Goal: Task Accomplishment & Management: Complete application form

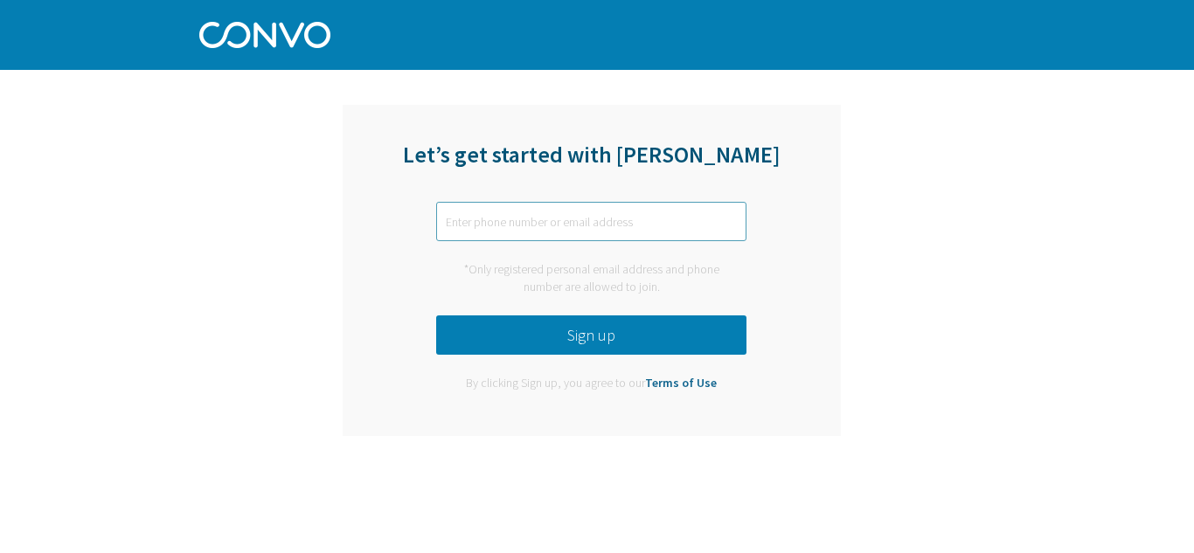
click at [499, 232] on input "text" at bounding box center [591, 221] width 310 height 39
click at [622, 331] on button "Sign up" at bounding box center [591, 335] width 310 height 39
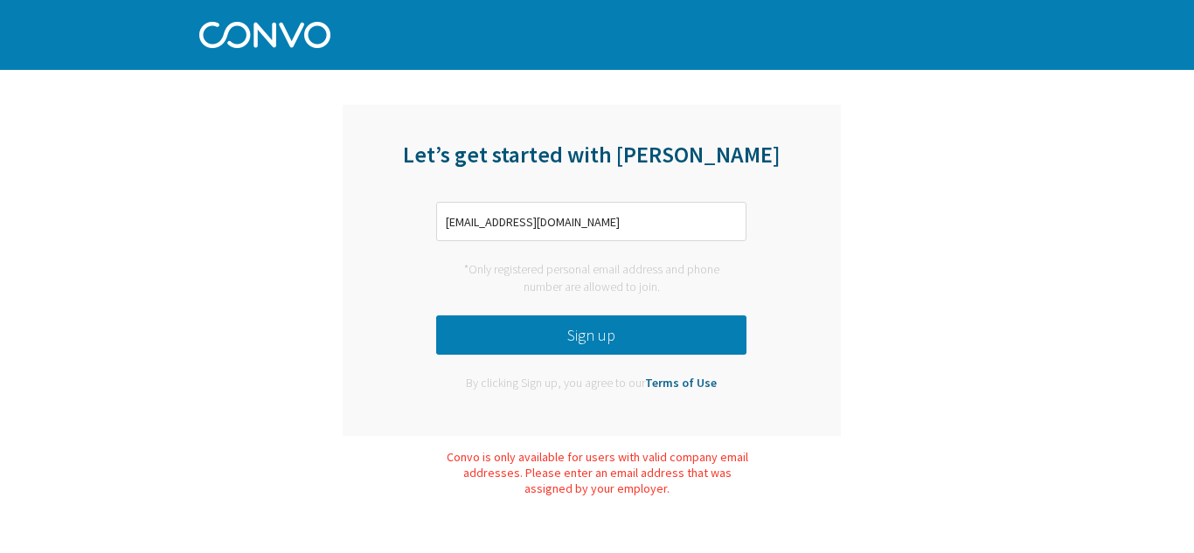
click at [626, 332] on button "Sign up" at bounding box center [591, 335] width 310 height 39
click at [640, 218] on input "[EMAIL_ADDRESS][DOMAIN_NAME]" at bounding box center [591, 221] width 310 height 39
type input "k"
click at [606, 344] on button "Sign up" at bounding box center [591, 335] width 310 height 39
click at [448, 219] on input "254713155404" at bounding box center [591, 221] width 310 height 39
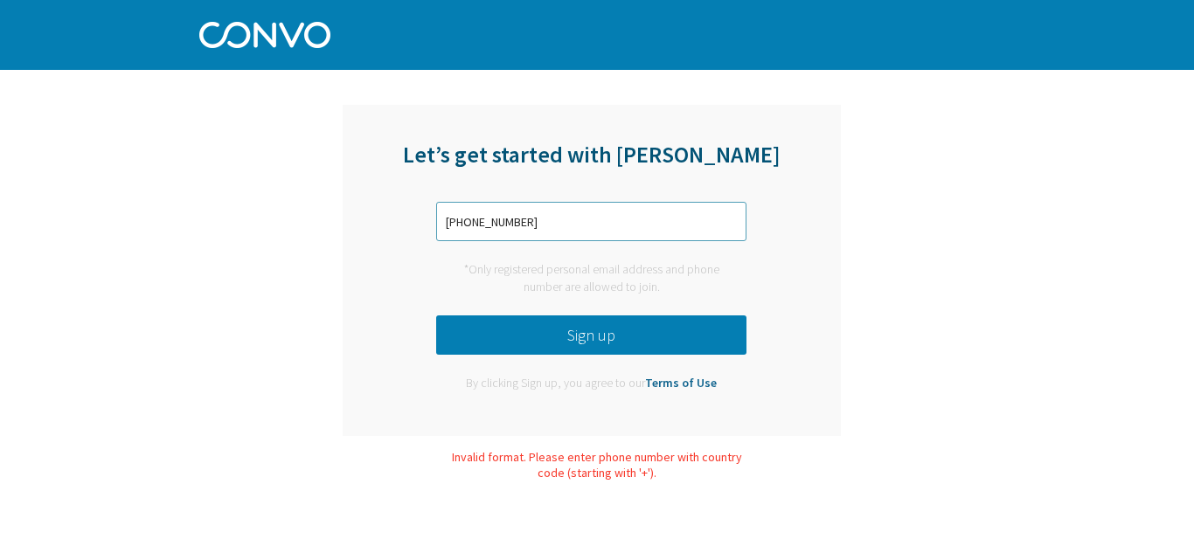
type input "[PHONE_NUMBER]"
click at [603, 334] on button "Sign up" at bounding box center [591, 335] width 310 height 39
click at [496, 227] on input "text" at bounding box center [591, 221] width 310 height 39
type input "[PHONE_NUMBER]"
click at [633, 336] on button "Sign up" at bounding box center [591, 335] width 310 height 39
